Goal: Information Seeking & Learning: Find contact information

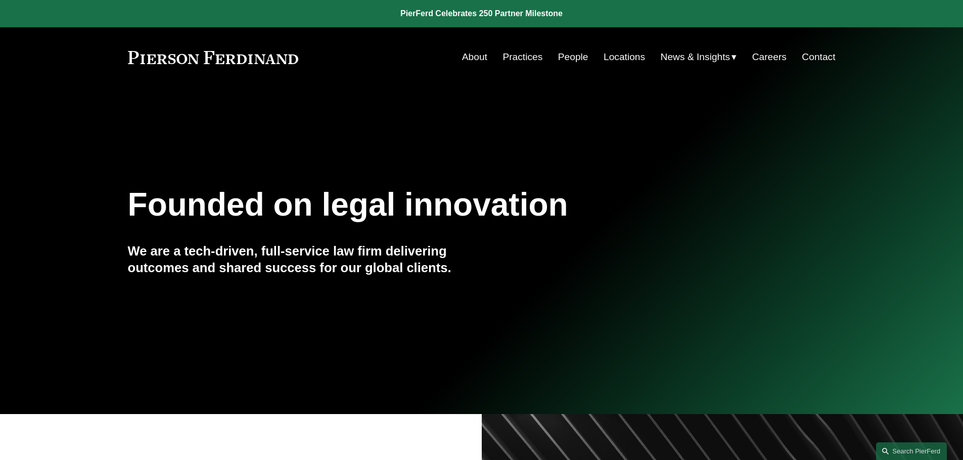
click at [623, 52] on link "Locations" at bounding box center [623, 57] width 41 height 19
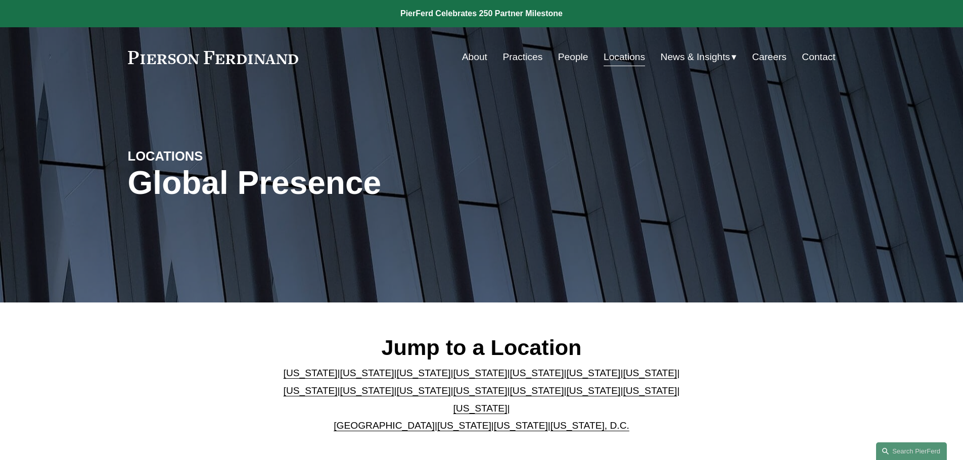
click at [364, 420] on link "United Kingdom" at bounding box center [384, 425] width 101 height 11
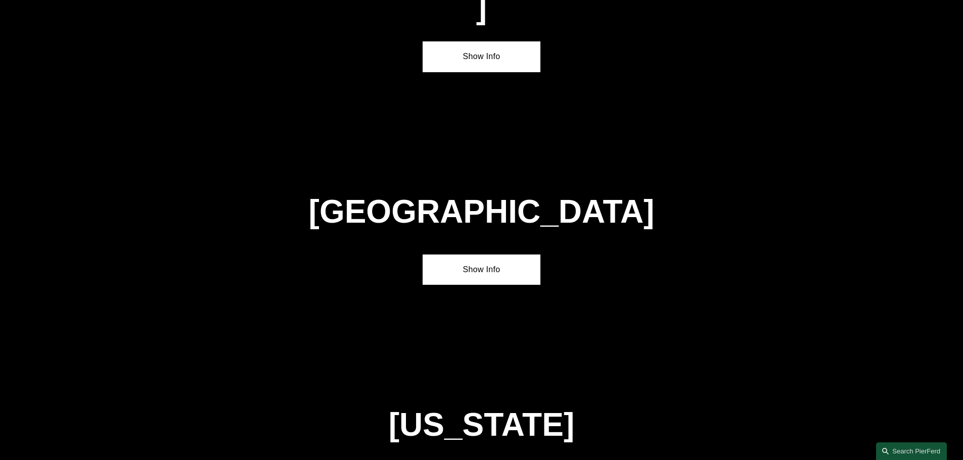
scroll to position [3652, 0]
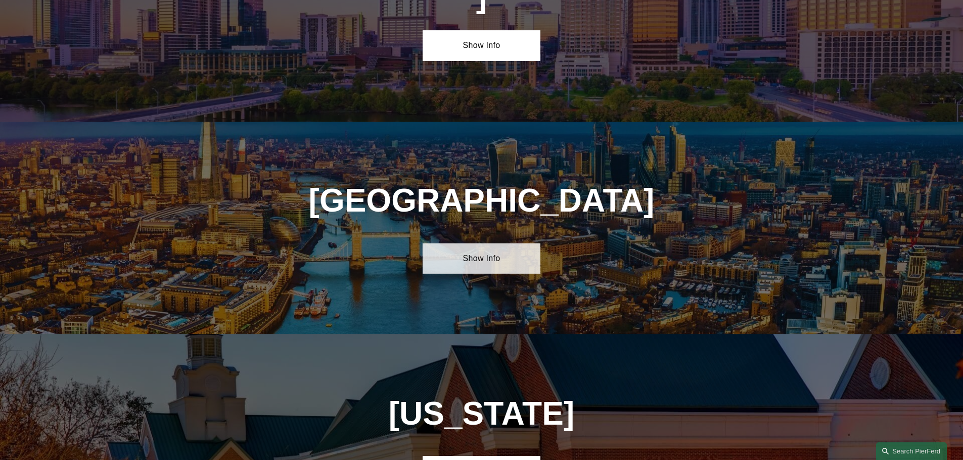
click at [477, 244] on link "Show Info" at bounding box center [481, 259] width 118 height 30
